Goal: Task Accomplishment & Management: Use online tool/utility

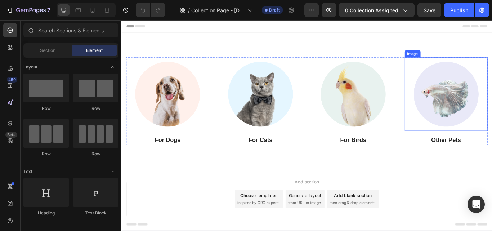
click at [459, 67] on img at bounding box center [500, 107] width 86 height 86
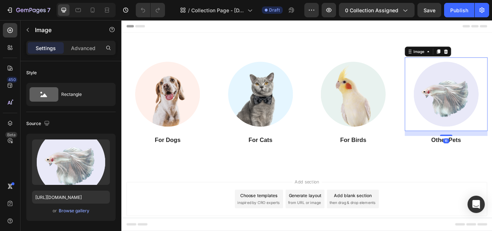
click at [491, 46] on div "Image For Dogs Heading Image For Cats Heading Image For Birds Heading Image 16 …" at bounding box center [337, 114] width 432 height 159
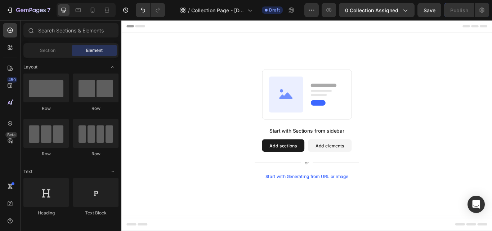
click at [317, 166] on button "Add sections" at bounding box center [309, 166] width 49 height 14
click at [50, 53] on span "Section" at bounding box center [47, 50] width 15 height 6
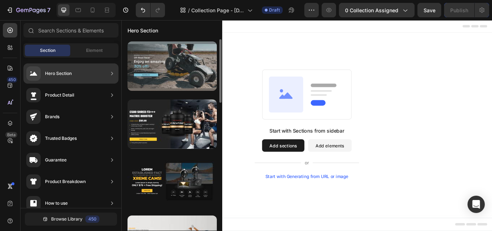
click at [168, 68] on div at bounding box center [171, 65] width 89 height 49
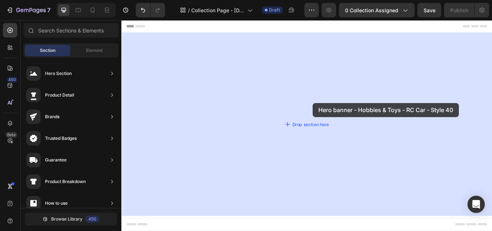
drag, startPoint x: 289, startPoint y: 89, endPoint x: 341, endPoint y: 115, distance: 58.3
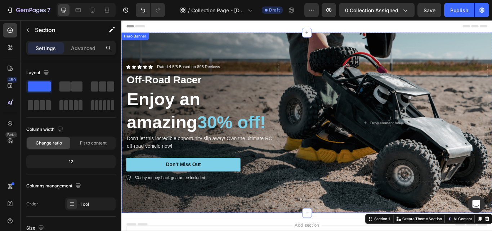
click at [491, 39] on div "Background Image" at bounding box center [337, 140] width 432 height 210
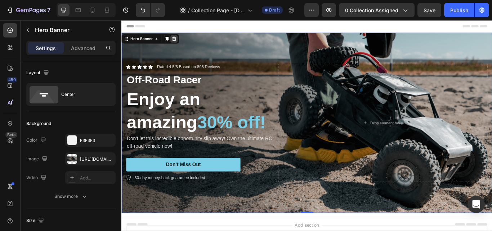
click at [185, 41] on icon at bounding box center [183, 42] width 6 height 6
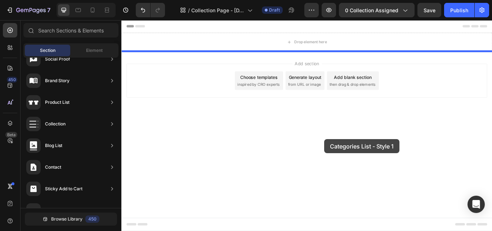
drag, startPoint x: 310, startPoint y: 151, endPoint x: 358, endPoint y: 159, distance: 48.9
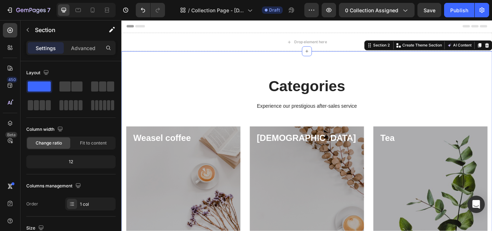
click at [297, 140] on div "Categories Heading Experience our prestigious after-sales service Text block Ro…" at bounding box center [337, 203] width 421 height 236
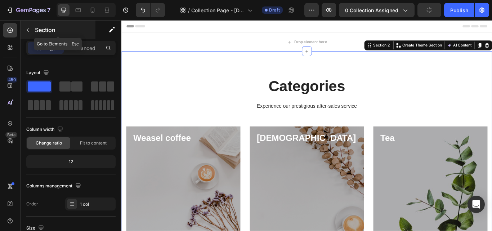
click at [30, 33] on button "button" at bounding box center [28, 30] width 12 height 12
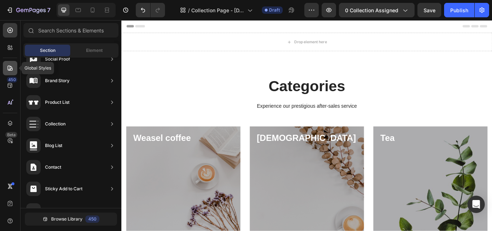
click at [10, 71] on icon at bounding box center [10, 68] width 5 height 5
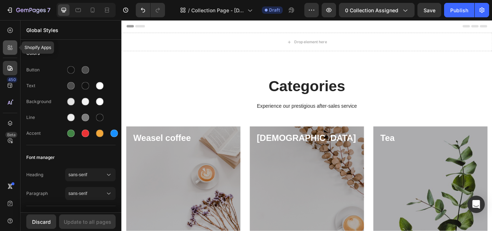
click at [10, 46] on icon at bounding box center [11, 46] width 2 height 2
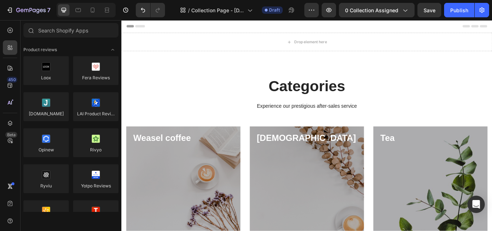
click at [8, 40] on div "450 Beta" at bounding box center [10, 101] width 14 height 156
click at [8, 31] on icon at bounding box center [10, 30] width 5 height 5
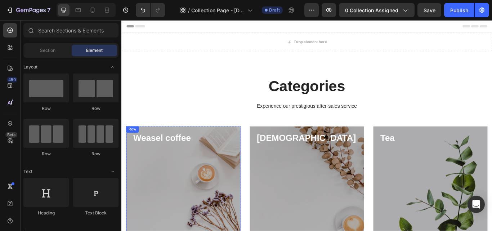
click at [163, 169] on div "Shop now Button" at bounding box center [193, 234] width 118 height 138
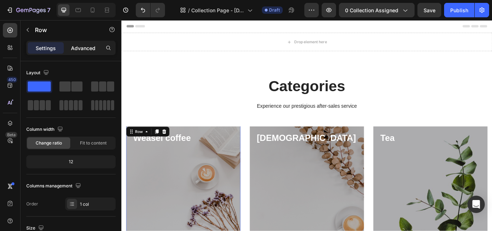
click at [81, 45] on p "Advanced" at bounding box center [83, 48] width 24 height 8
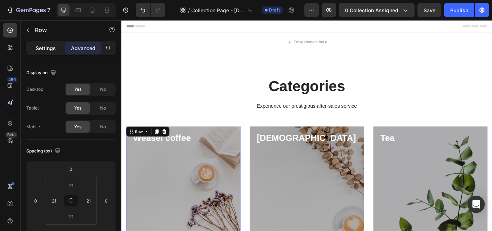
click at [54, 49] on p "Settings" at bounding box center [46, 48] width 20 height 8
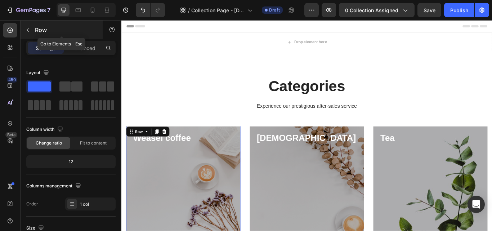
click at [28, 28] on icon "button" at bounding box center [28, 30] width 2 height 4
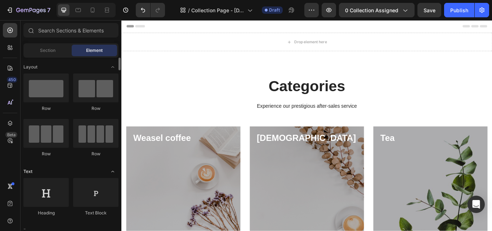
scroll to position [72, 0]
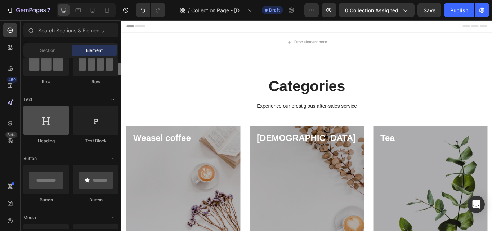
click at [55, 124] on div at bounding box center [45, 120] width 45 height 29
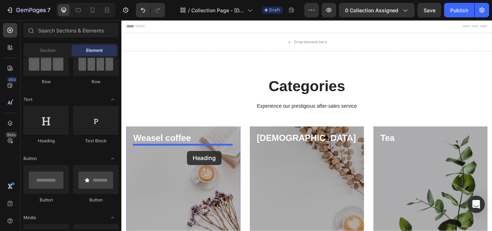
drag, startPoint x: 166, startPoint y: 143, endPoint x: 198, endPoint y: 172, distance: 43.6
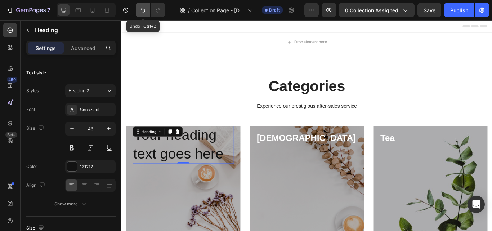
click at [143, 9] on icon "Undo/Redo" at bounding box center [143, 10] width 4 height 5
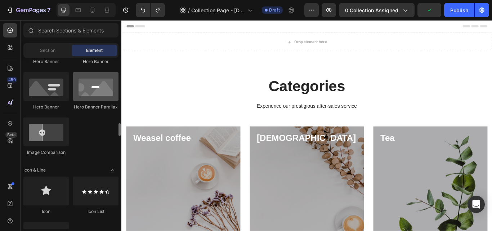
scroll to position [396, 0]
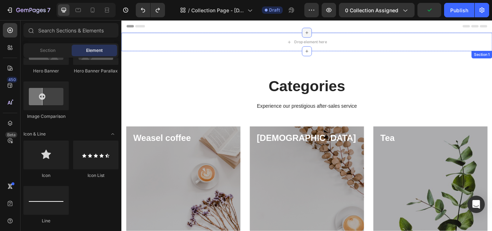
click at [334, 40] on div at bounding box center [338, 35] width 12 height 12
click at [329, 42] on div "Drop element here" at bounding box center [337, 46] width 58 height 12
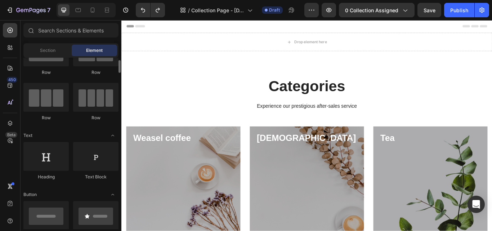
scroll to position [0, 0]
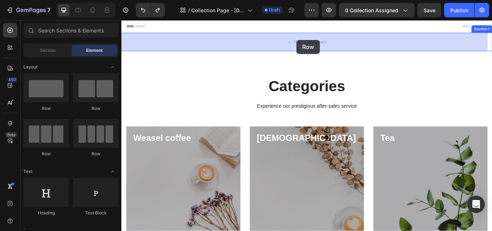
drag, startPoint x: 218, startPoint y: 108, endPoint x: 325, endPoint y: 43, distance: 125.8
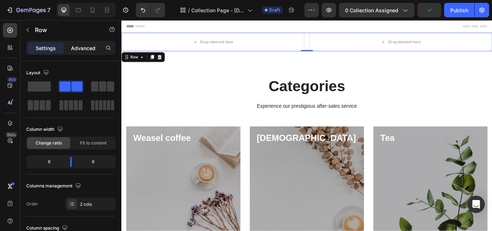
click at [84, 47] on p "Advanced" at bounding box center [83, 48] width 24 height 8
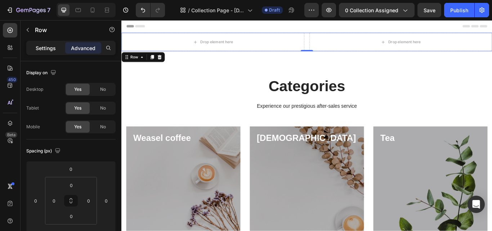
click at [51, 42] on div "Settings" at bounding box center [46, 48] width 36 height 12
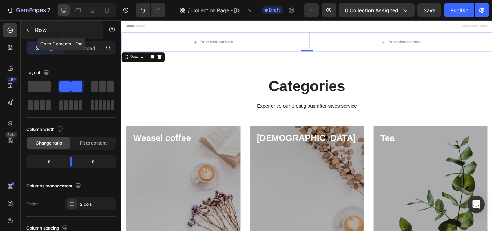
click at [36, 28] on p "Row" at bounding box center [65, 30] width 61 height 9
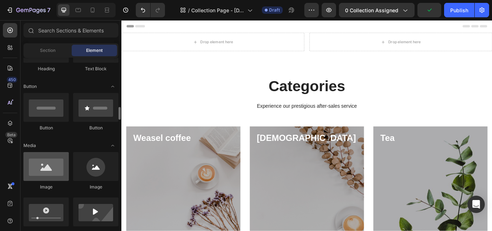
scroll to position [180, 0]
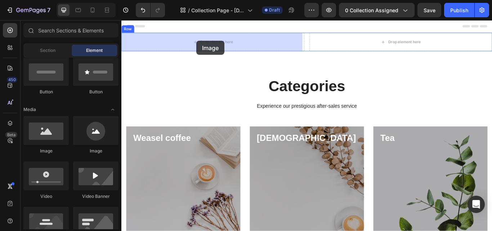
drag, startPoint x: 169, startPoint y: 153, endPoint x: 209, endPoint y: 44, distance: 115.8
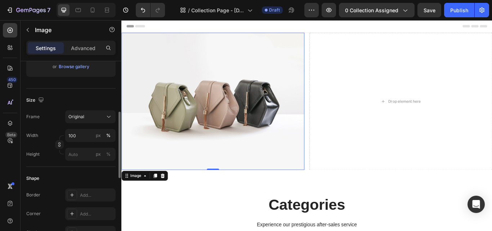
scroll to position [72, 0]
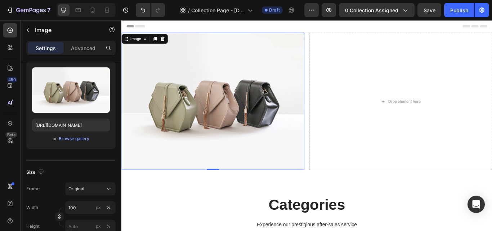
click at [226, 117] on img at bounding box center [227, 115] width 213 height 160
click at [148, 43] on icon at bounding box center [149, 42] width 6 height 6
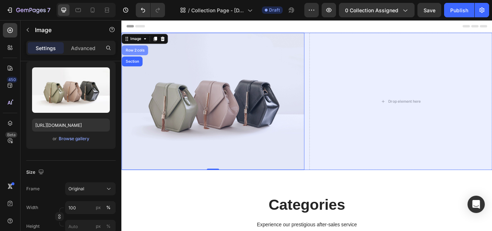
click at [148, 56] on div "Row 2 cols" at bounding box center [137, 55] width 25 height 4
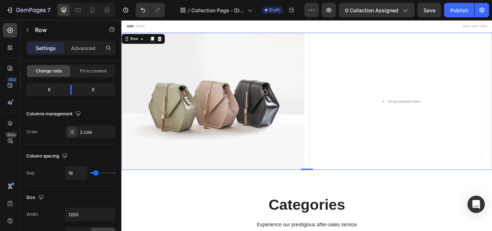
scroll to position [0, 0]
